Goal: Communication & Community: Answer question/provide support

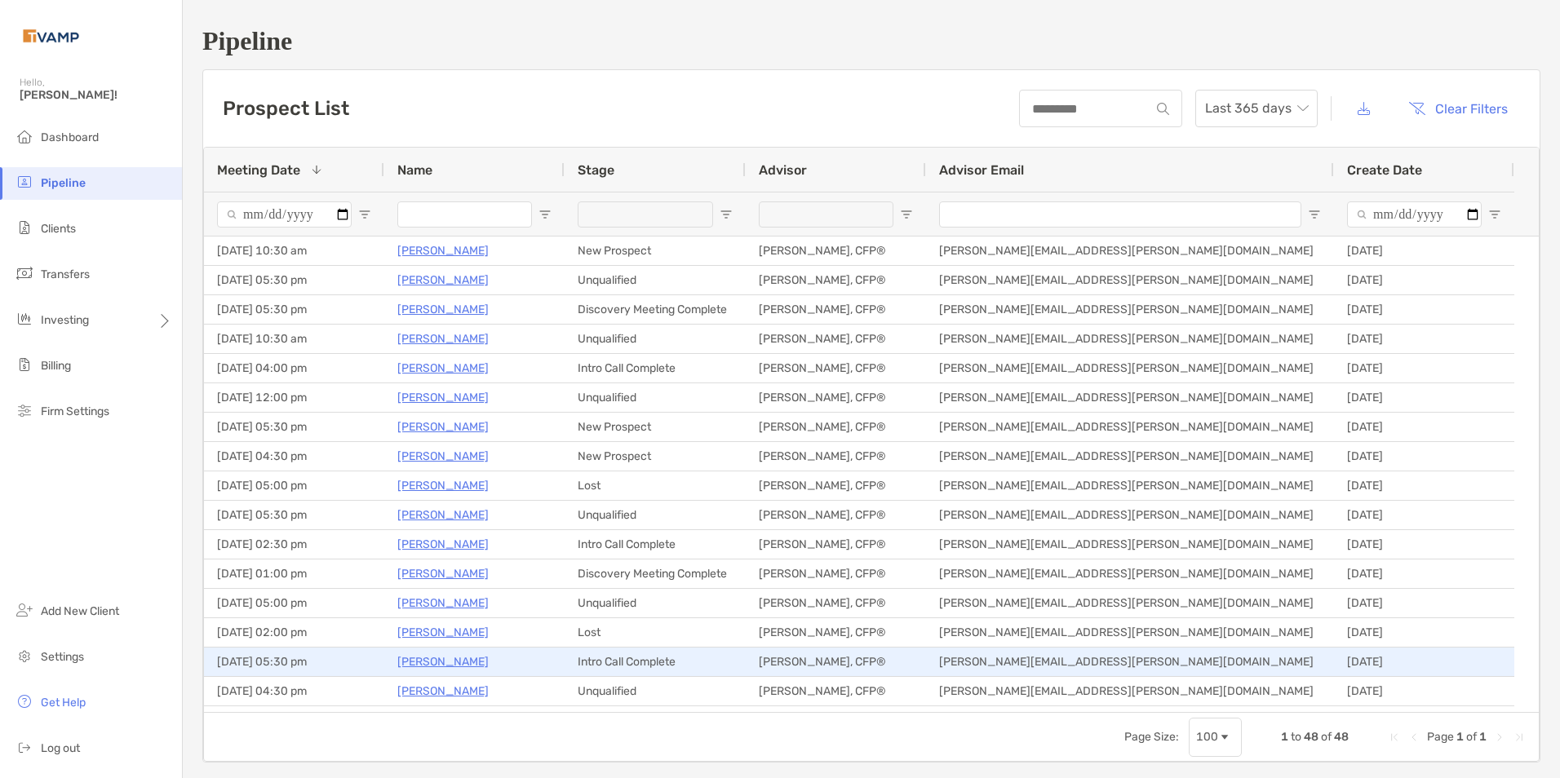
scroll to position [245, 0]
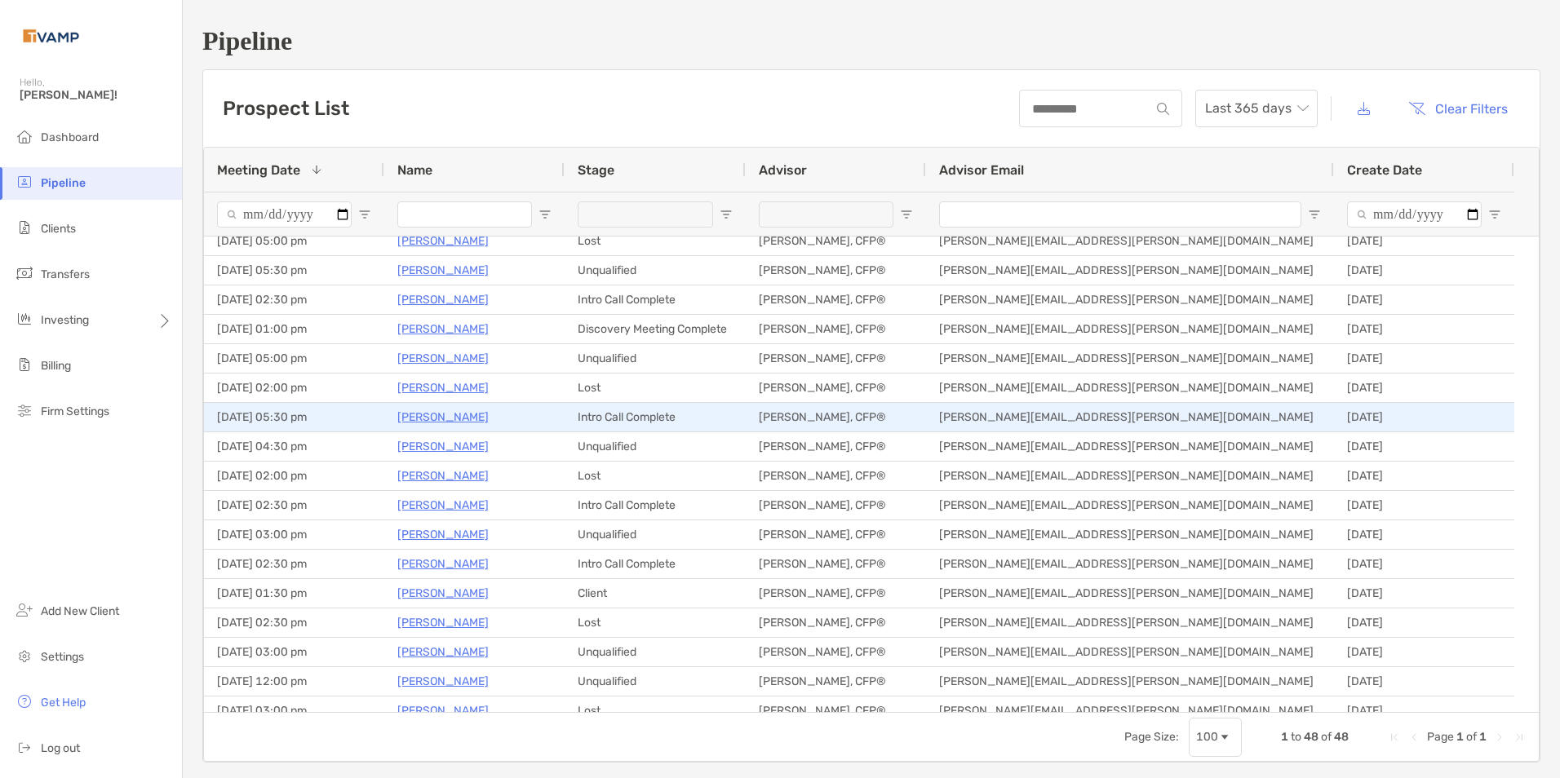
click at [459, 420] on p "Nicole Pellegrino" at bounding box center [442, 417] width 91 height 20
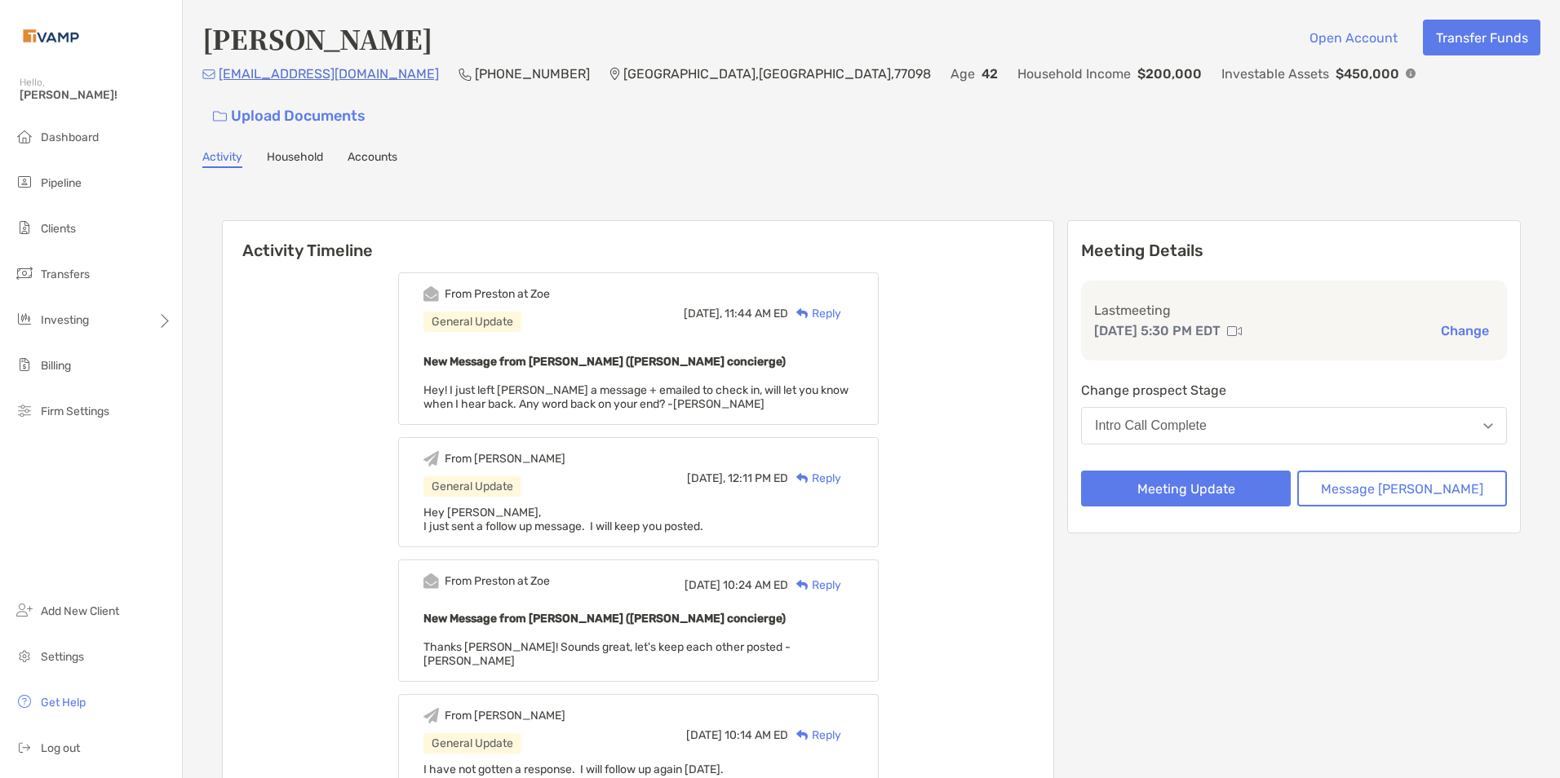
click at [841, 305] on div "Reply" at bounding box center [814, 313] width 53 height 17
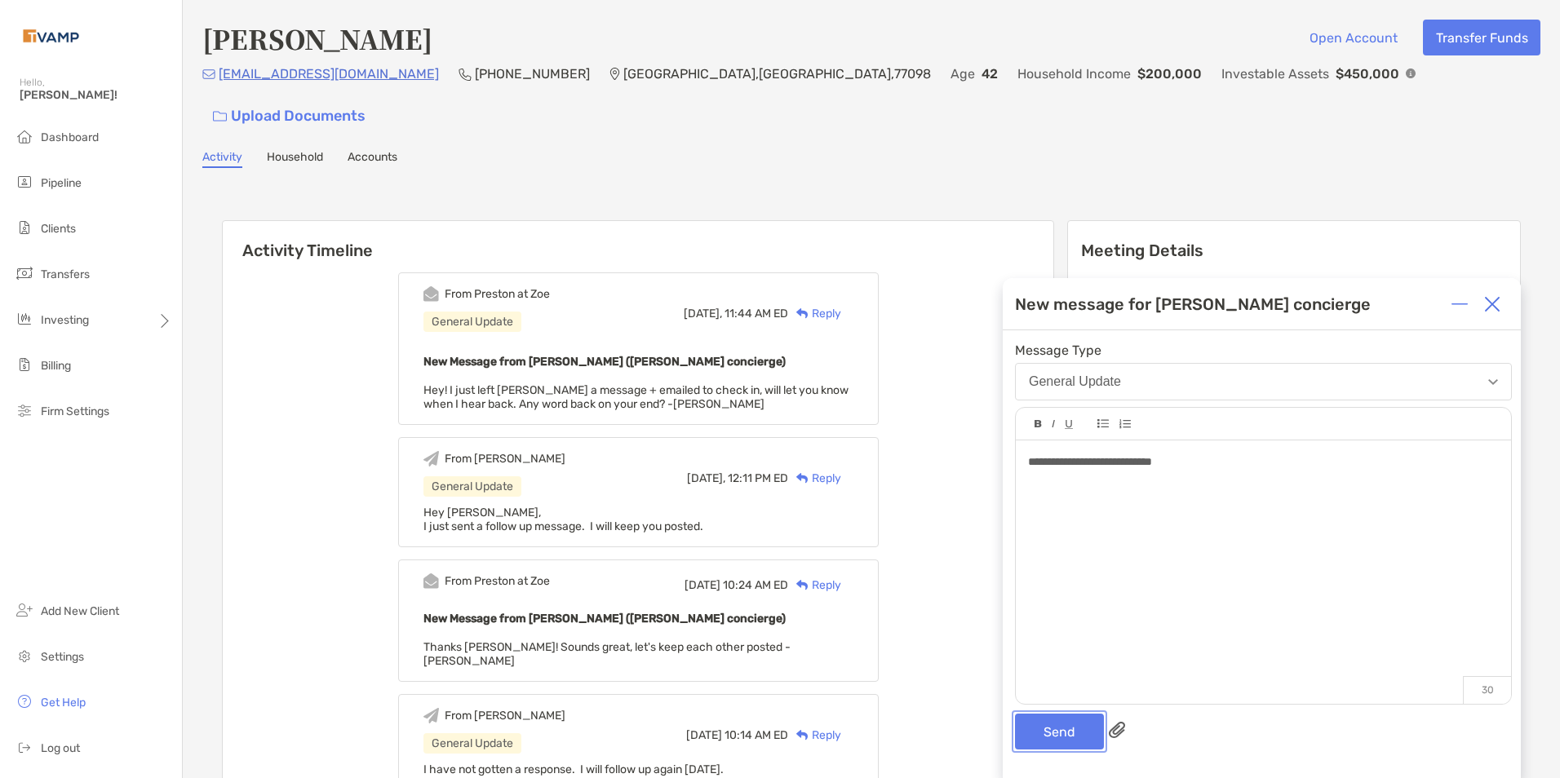
click at [1080, 725] on button "Send" at bounding box center [1059, 732] width 89 height 36
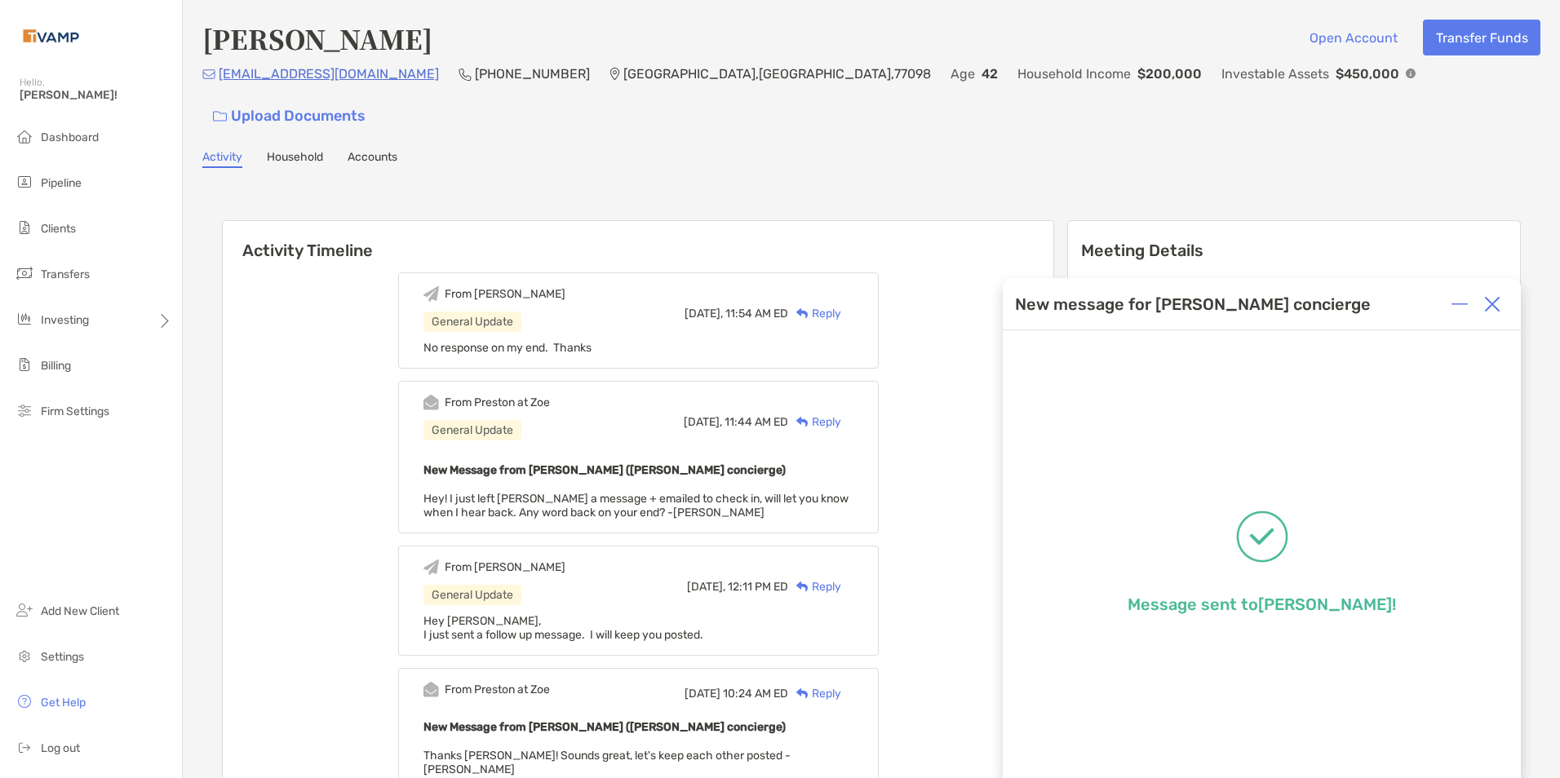
click at [1498, 305] on img at bounding box center [1492, 304] width 16 height 16
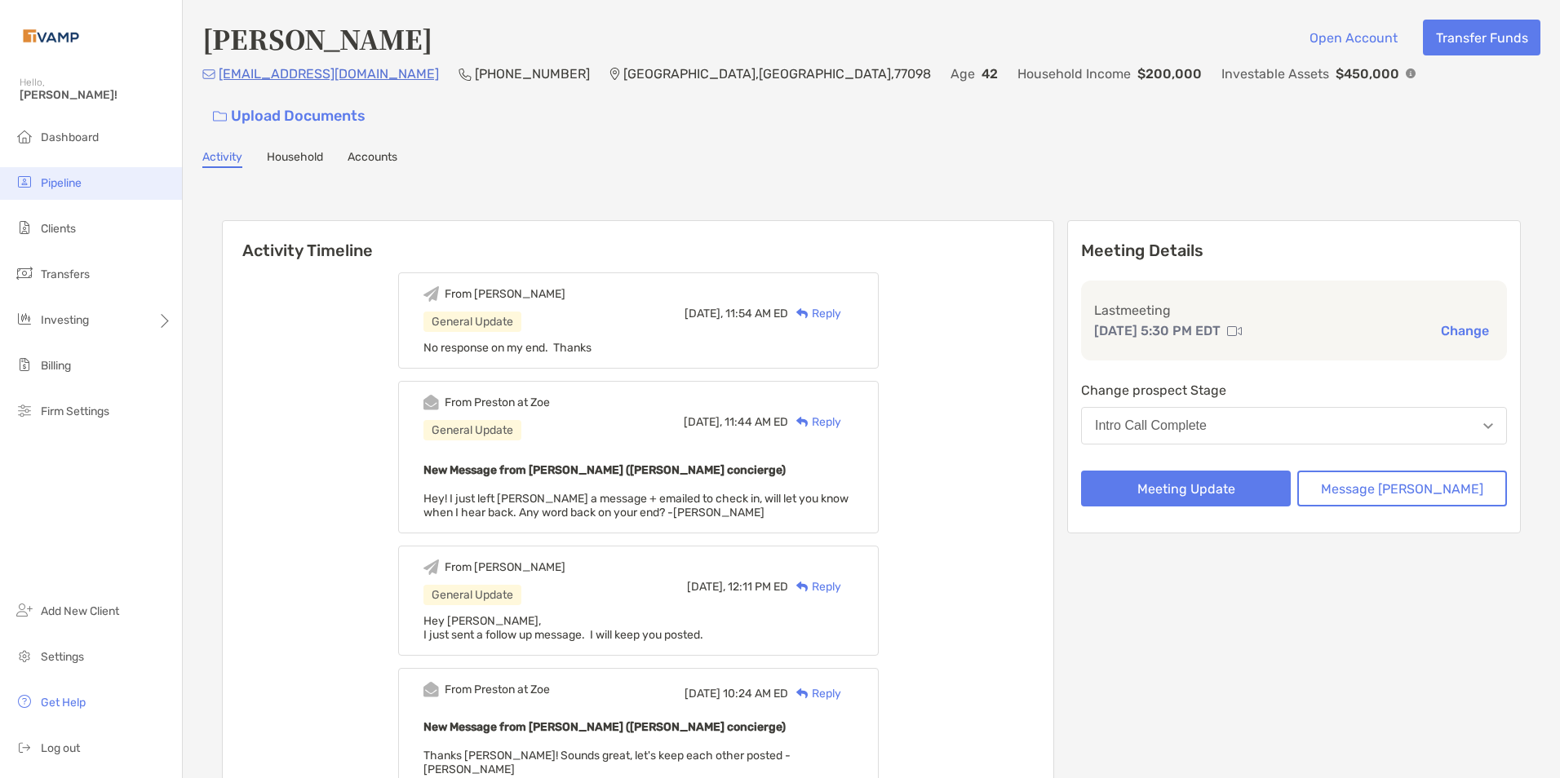
click at [70, 176] on span "Pipeline" at bounding box center [61, 183] width 41 height 14
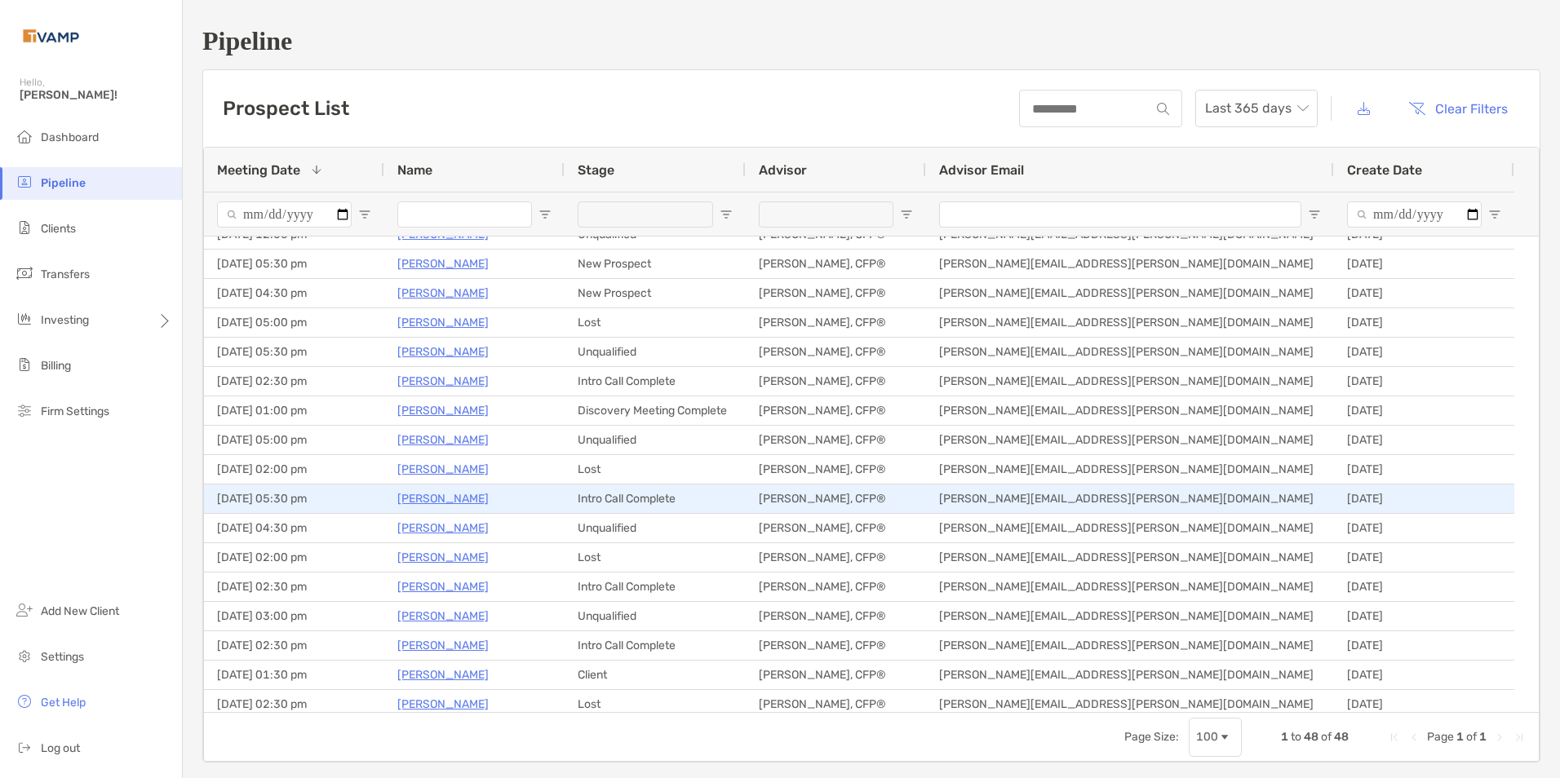
scroll to position [245, 0]
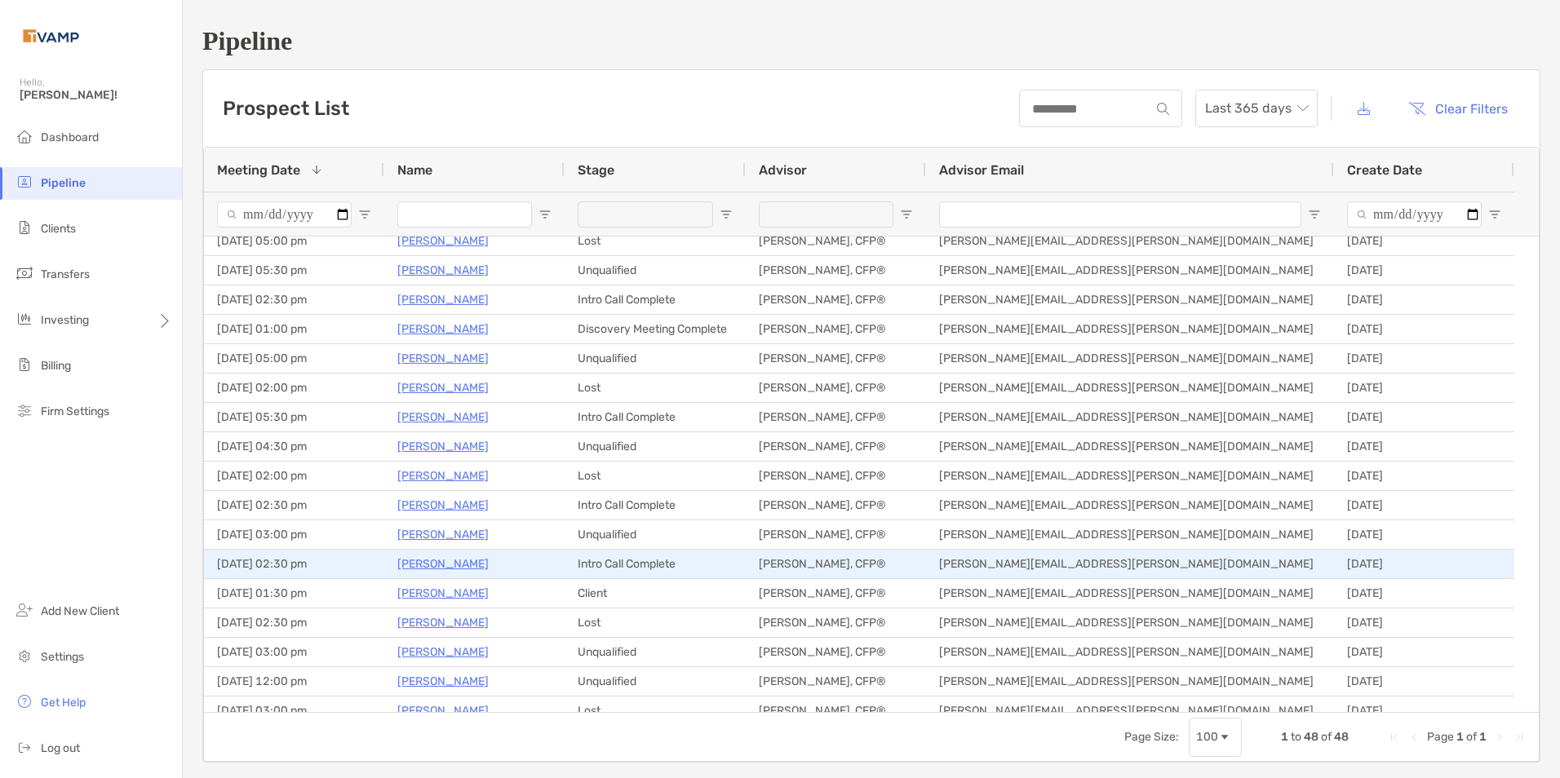
click at [465, 556] on p "[PERSON_NAME]" at bounding box center [442, 564] width 91 height 20
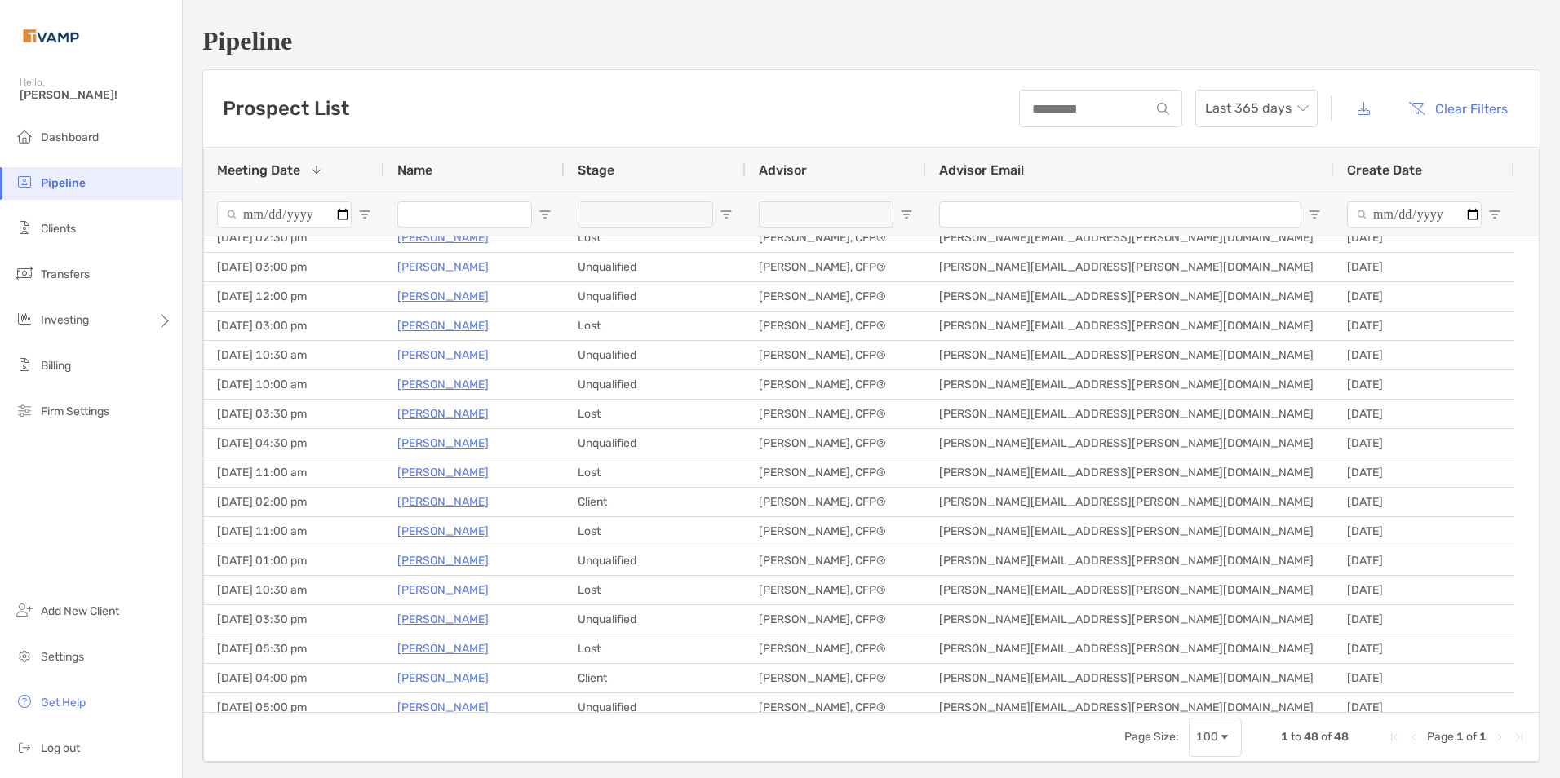
scroll to position [0, 0]
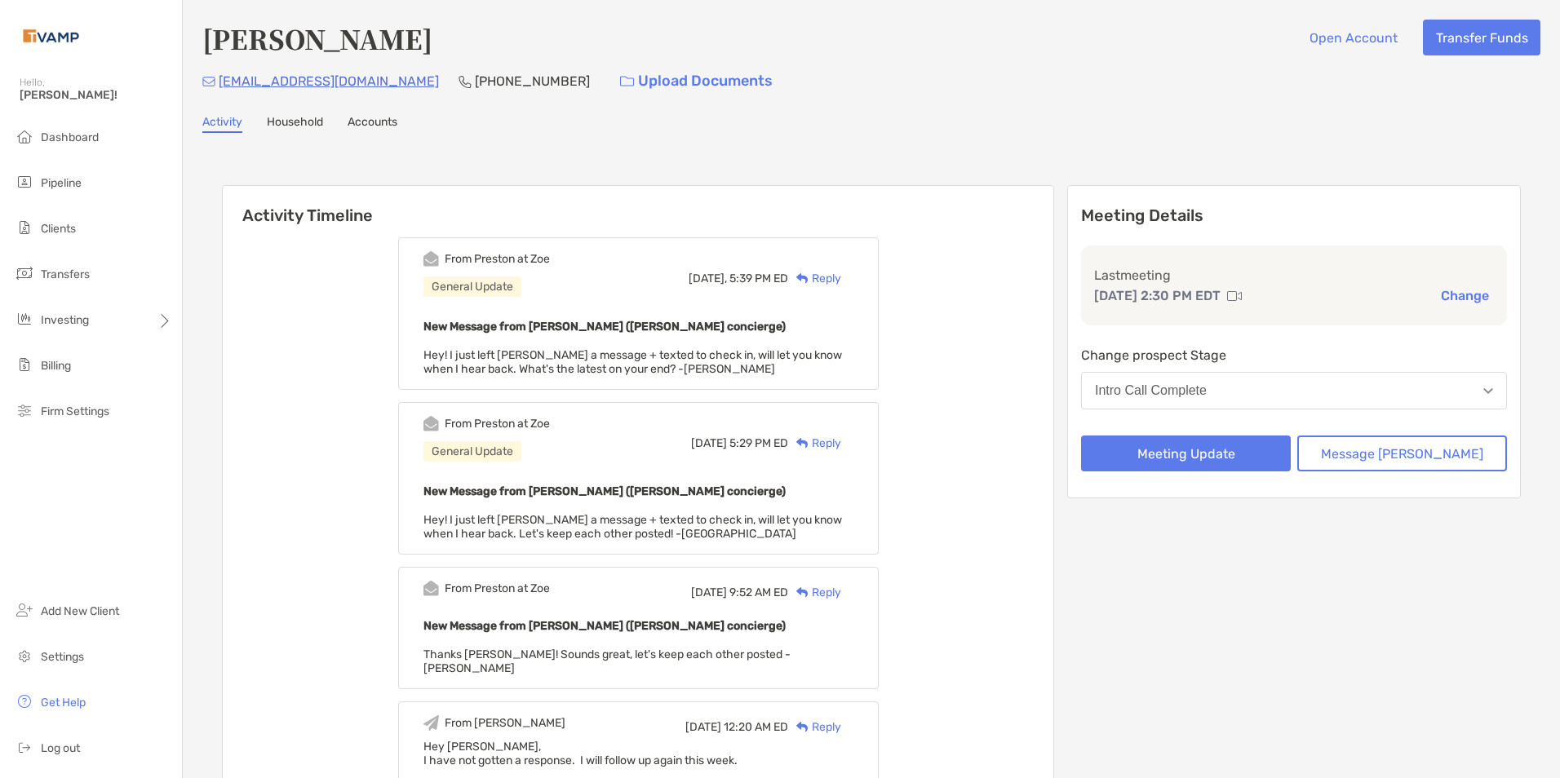
click at [839, 281] on div "Reply" at bounding box center [814, 278] width 53 height 17
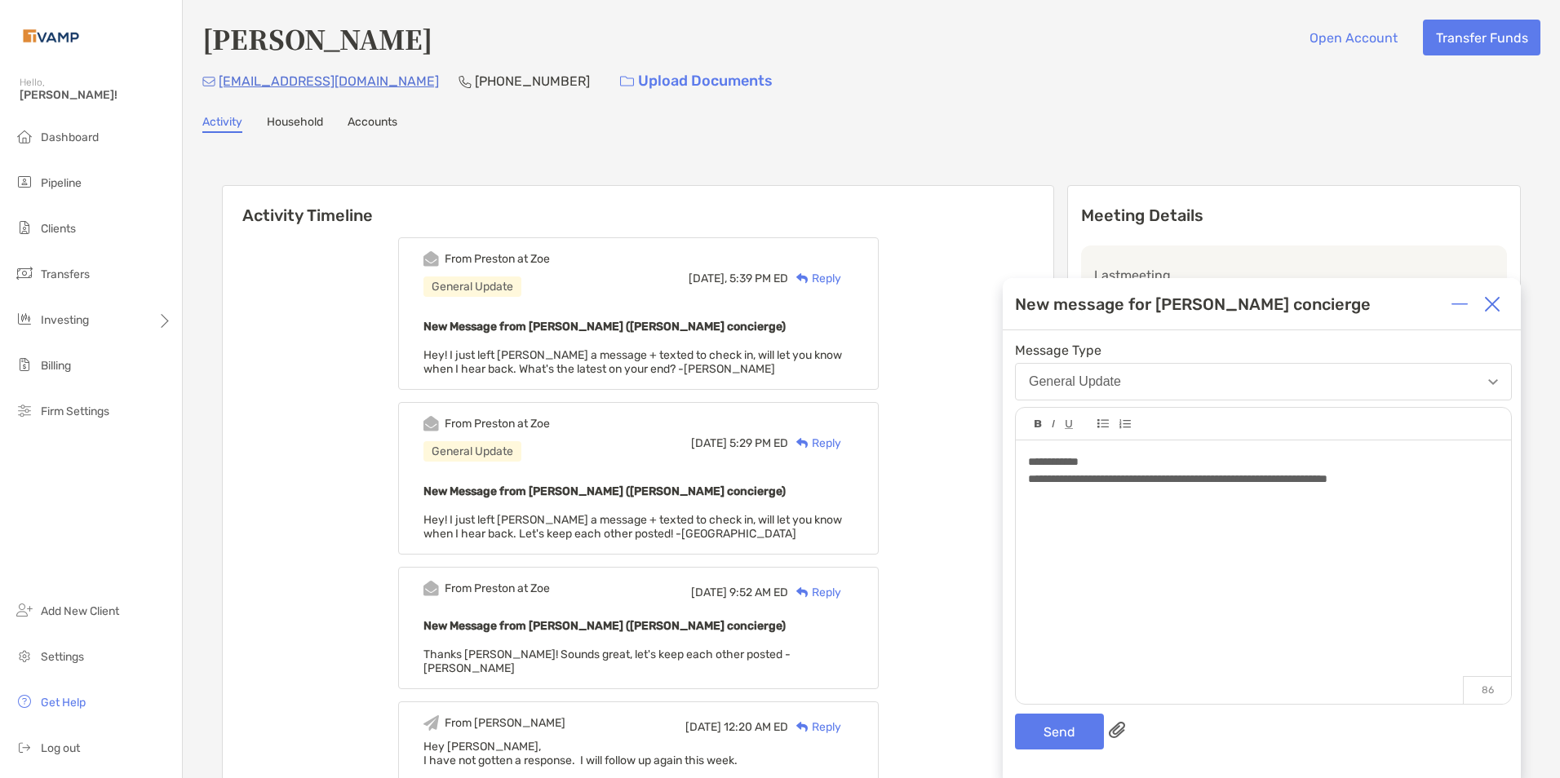
click at [1441, 478] on div "**********" at bounding box center [1263, 479] width 470 height 17
click at [1055, 738] on button "Send" at bounding box center [1059, 732] width 89 height 36
